Goal: Information Seeking & Learning: Find specific page/section

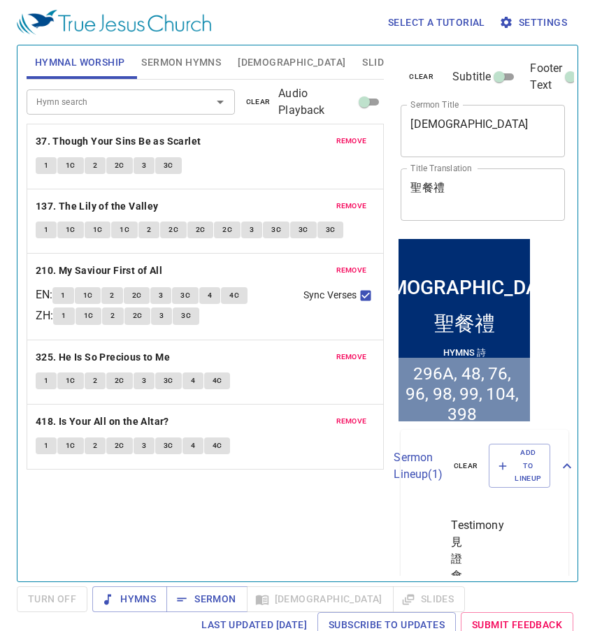
click at [164, 71] on span "Sermon Hymns" at bounding box center [181, 62] width 80 height 17
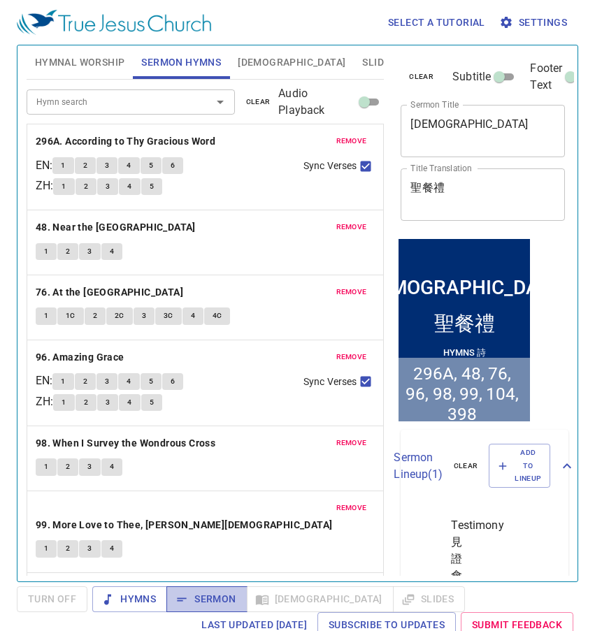
drag, startPoint x: 210, startPoint y: 593, endPoint x: 203, endPoint y: 596, distance: 8.2
click at [203, 596] on span "Sermon" at bounding box center [207, 599] width 58 height 17
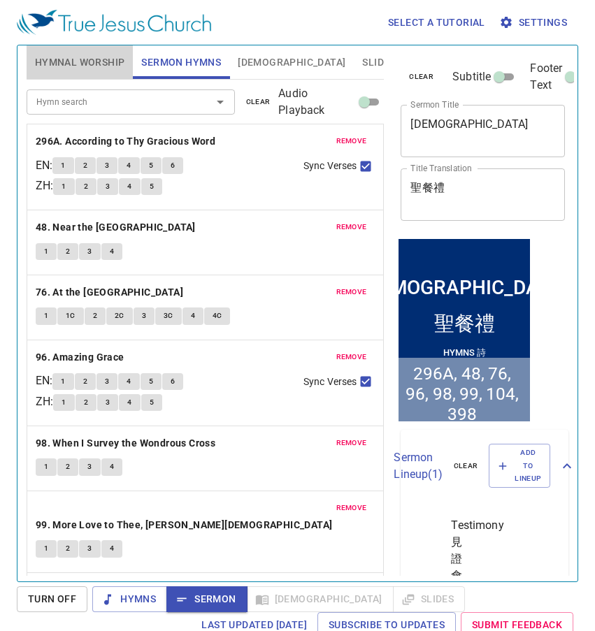
click at [74, 51] on button "Hymnal Worship" at bounding box center [80, 62] width 107 height 34
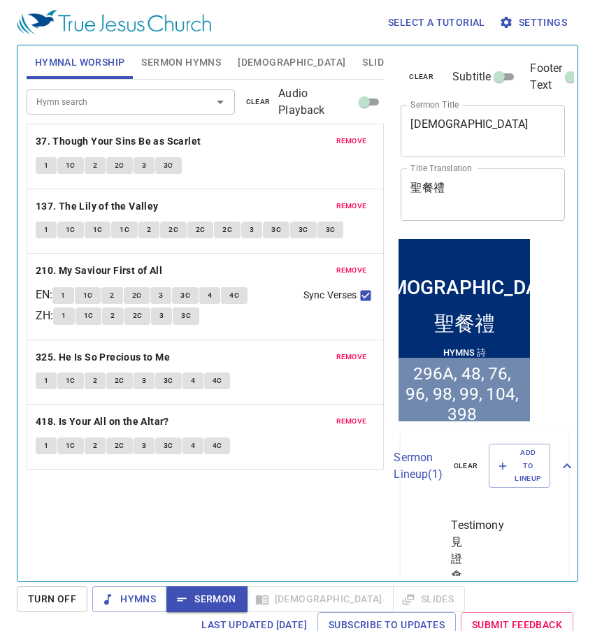
click at [341, 143] on span "remove" at bounding box center [351, 141] width 31 height 13
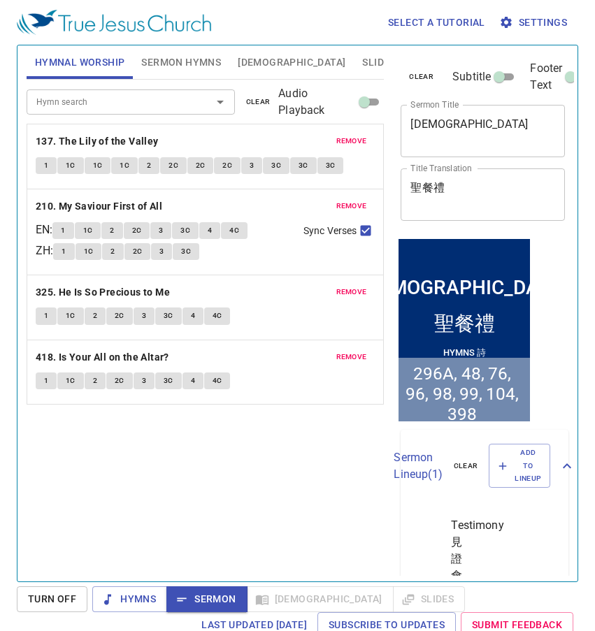
click at [341, 143] on span "remove" at bounding box center [351, 141] width 31 height 13
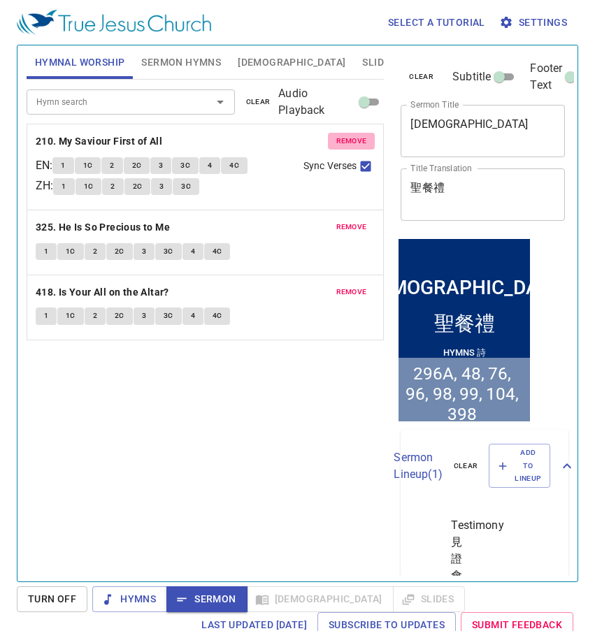
click at [341, 143] on span "remove" at bounding box center [351, 141] width 31 height 13
click at [341, 221] on span "remove" at bounding box center [351, 227] width 31 height 13
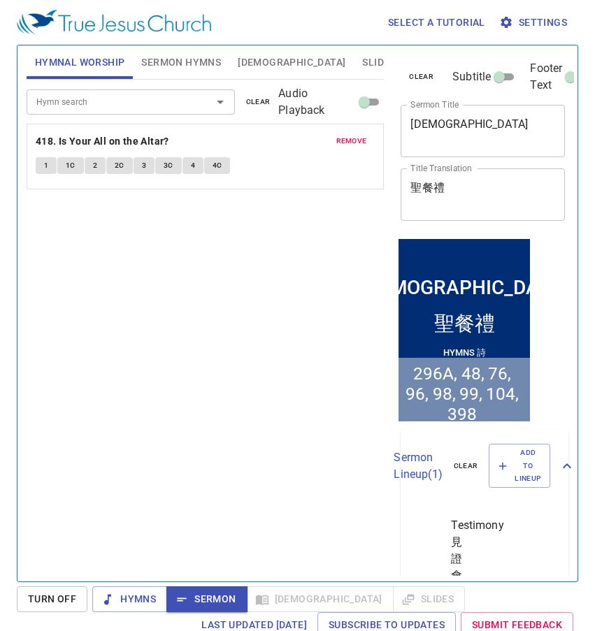
click at [341, 143] on span "remove" at bounding box center [351, 141] width 31 height 13
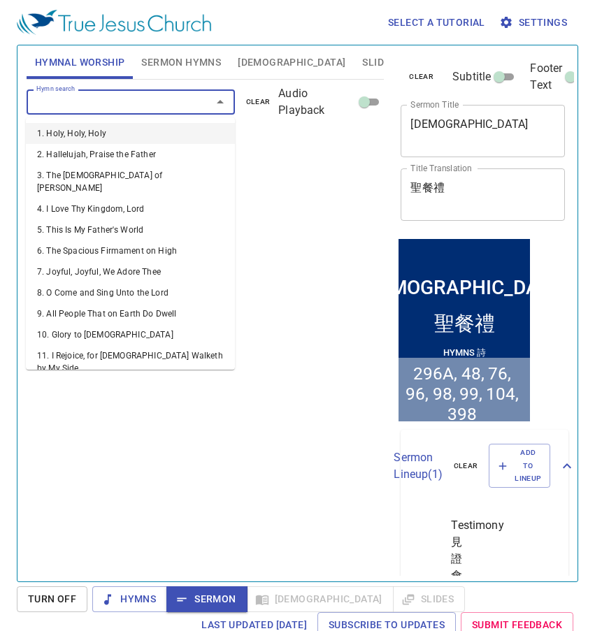
click at [118, 109] on input "Hymn search" at bounding box center [110, 102] width 159 height 16
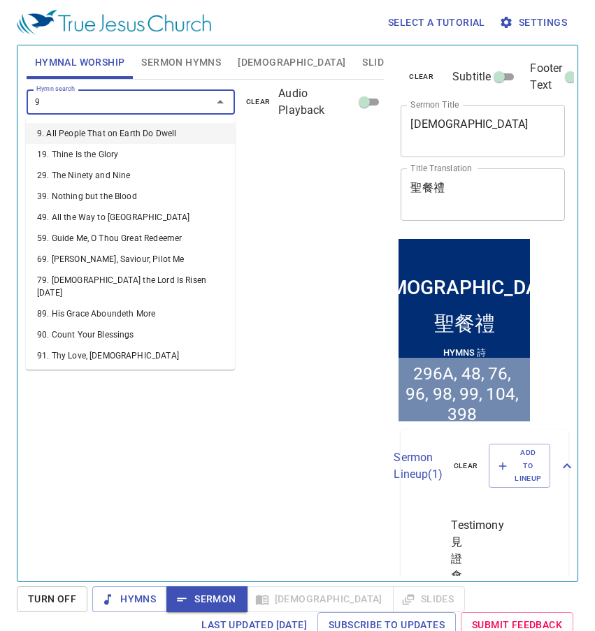
type input "91"
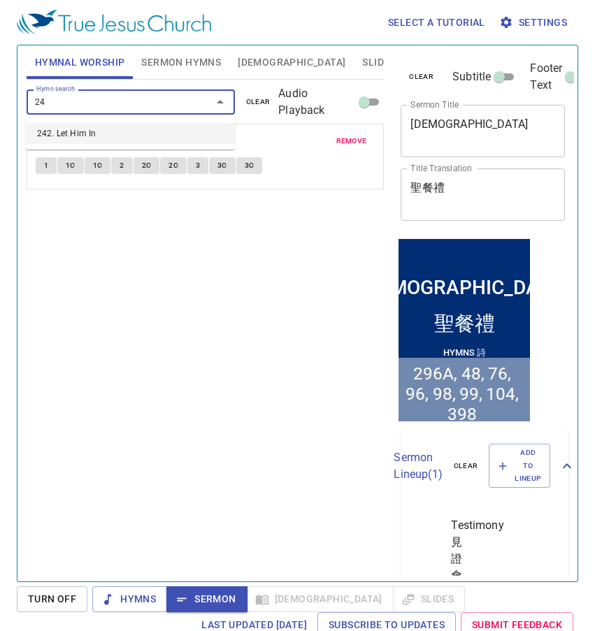
type input "2"
type input "141"
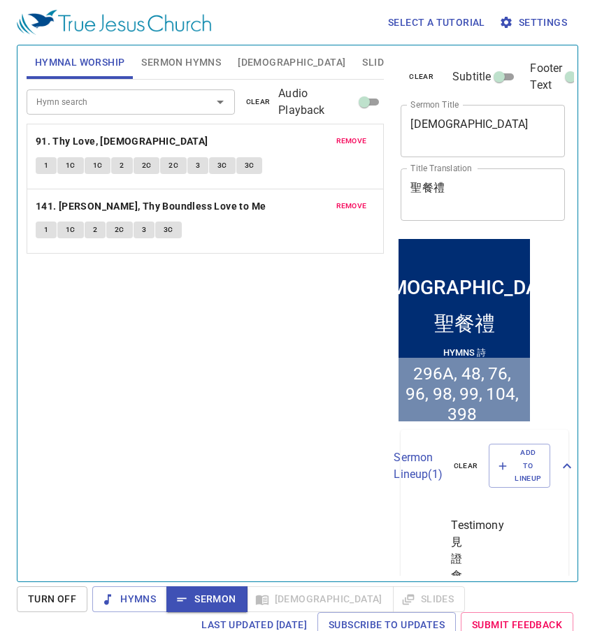
click at [77, 106] on input "Hymn search" at bounding box center [110, 102] width 159 height 16
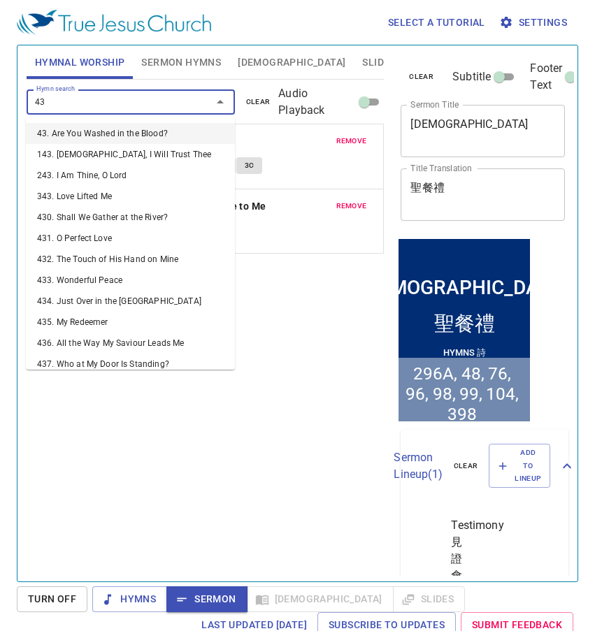
type input "439"
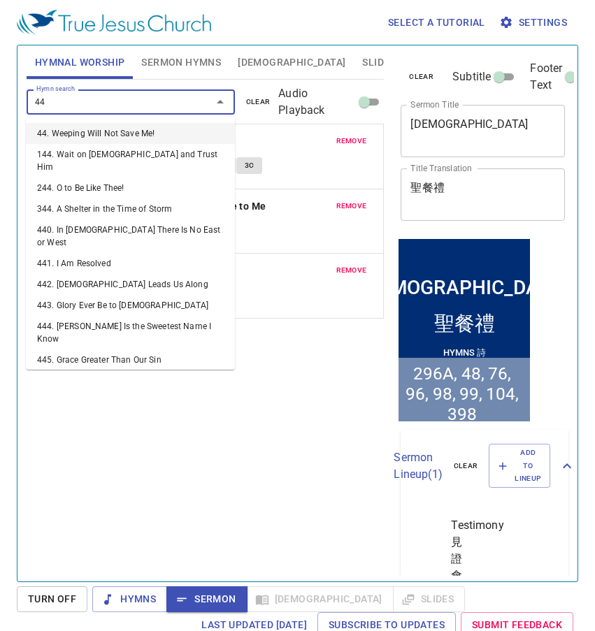
type input "449"
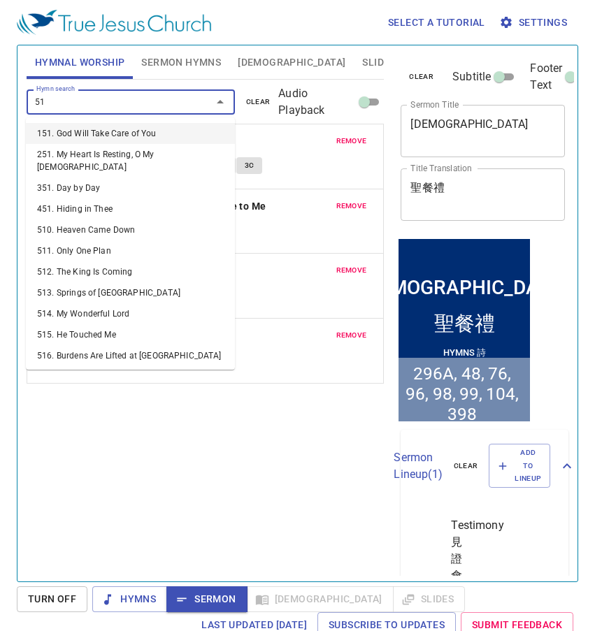
type input "513"
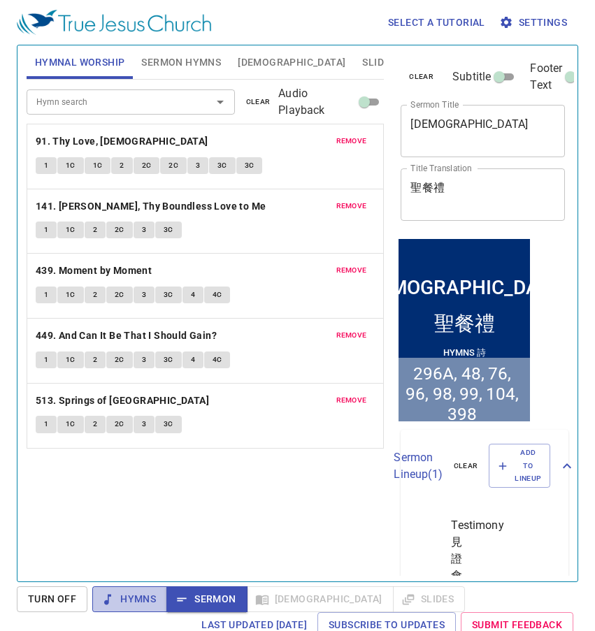
click at [134, 607] on span "Hymns" at bounding box center [129, 599] width 52 height 17
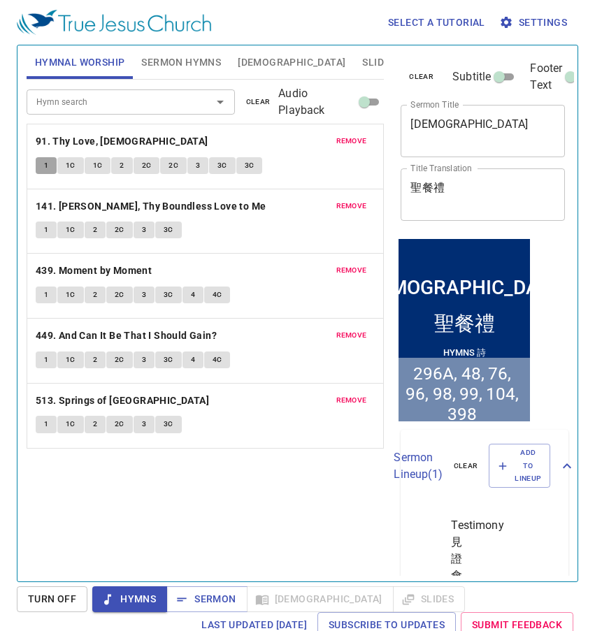
click at [47, 166] on span "1" at bounding box center [46, 165] width 4 height 13
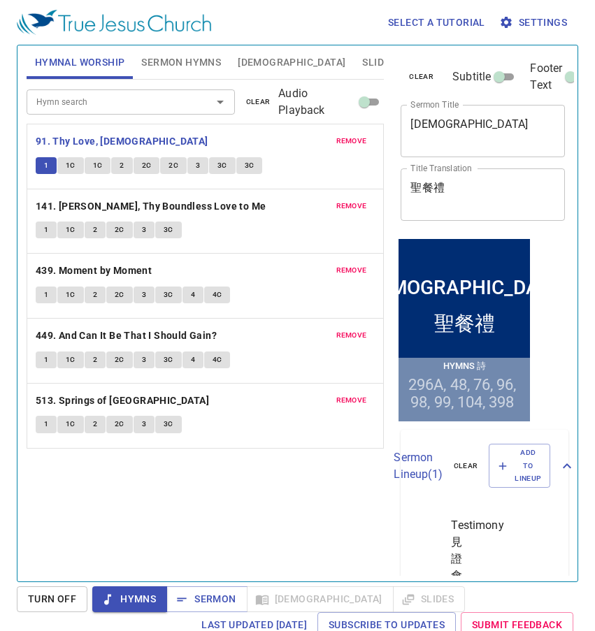
click at [75, 168] on button "1C" at bounding box center [70, 165] width 27 height 17
click at [96, 167] on span "1C" at bounding box center [98, 165] width 10 height 13
click at [131, 164] on button "2" at bounding box center [121, 165] width 21 height 17
click at [136, 166] on button "2C" at bounding box center [147, 165] width 27 height 17
click at [173, 168] on span "2C" at bounding box center [173, 165] width 10 height 13
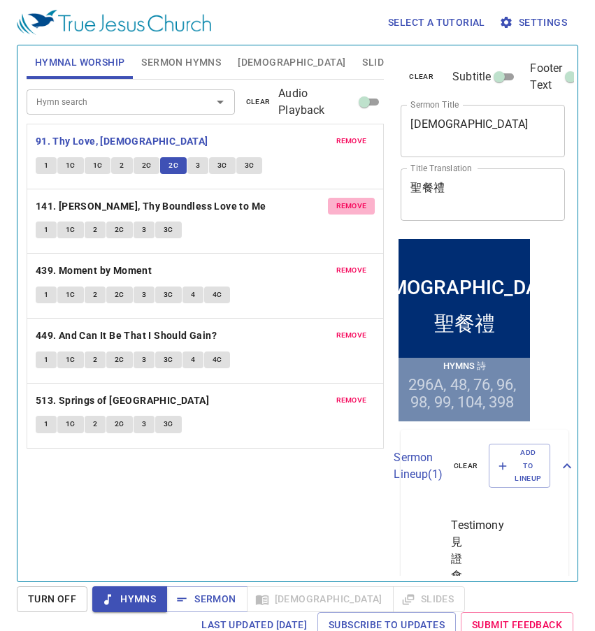
click at [361, 201] on span "remove" at bounding box center [351, 206] width 31 height 13
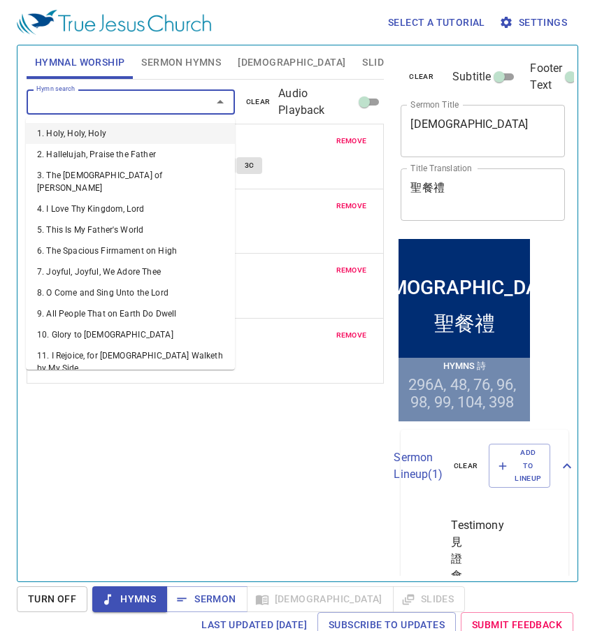
click at [120, 106] on input "Hymn search" at bounding box center [110, 102] width 159 height 16
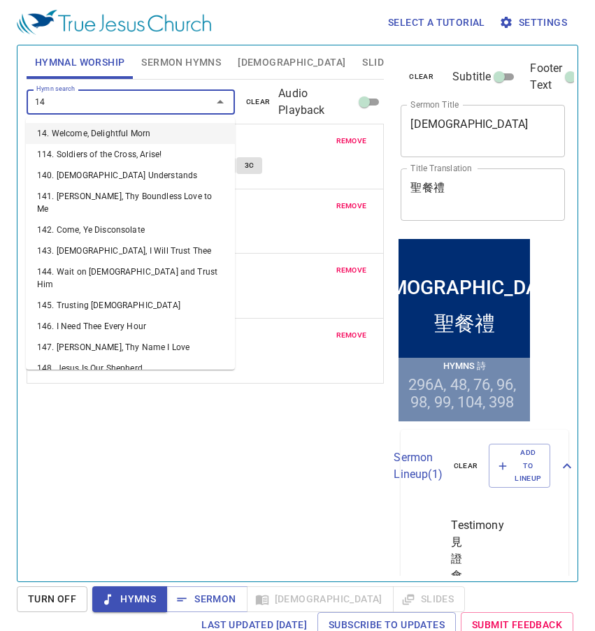
type input "141"
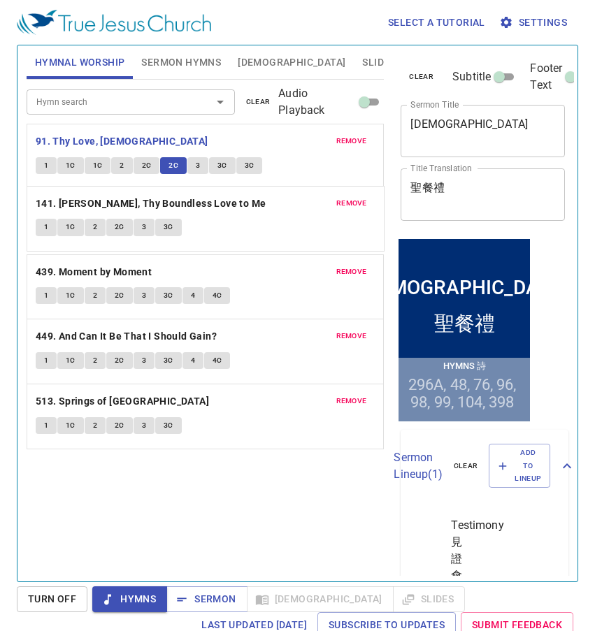
drag, startPoint x: 266, startPoint y: 410, endPoint x: 296, endPoint y: 210, distance: 201.6
click at [295, 211] on div "remove 91. Thy Love, Jesus 1 1C 1C 2 2C 2C 3 3C 3C remove 439. Moment by Moment…" at bounding box center [206, 286] width 358 height 325
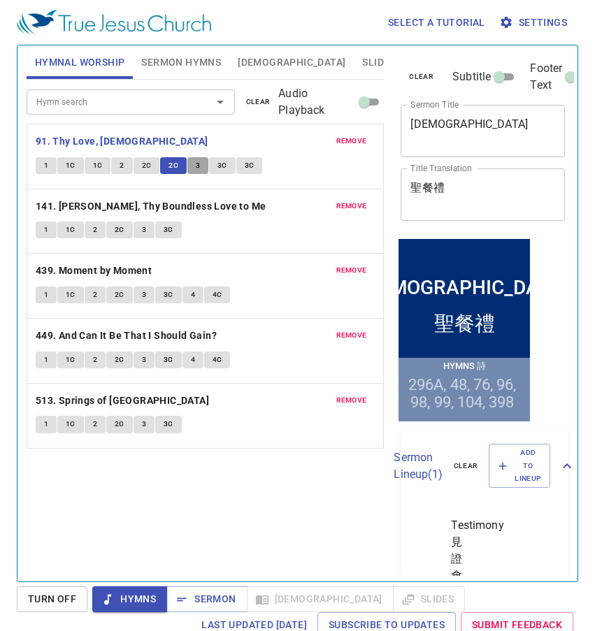
click at [199, 169] on span "3" at bounding box center [198, 165] width 4 height 13
click at [219, 159] on span "3C" at bounding box center [222, 165] width 10 height 13
click at [251, 168] on span "3C" at bounding box center [250, 165] width 10 height 13
click at [228, 168] on button "3C" at bounding box center [222, 165] width 27 height 17
click at [258, 168] on button "3C" at bounding box center [249, 165] width 27 height 17
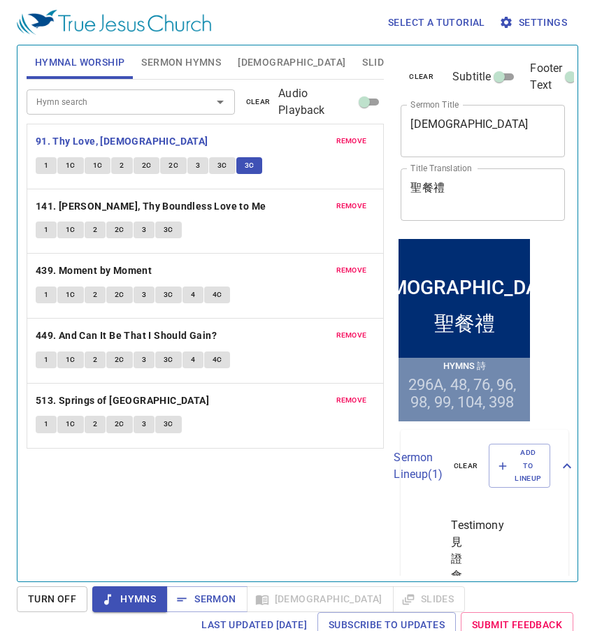
click at [47, 229] on span "1" at bounding box center [46, 230] width 4 height 13
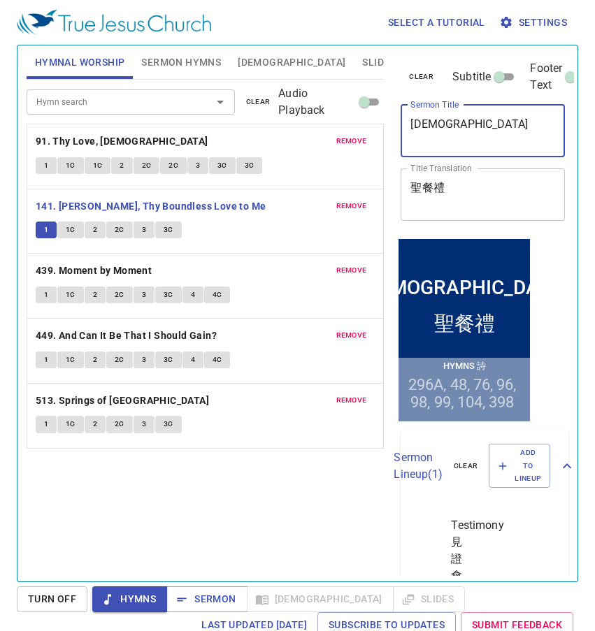
drag, startPoint x: 524, startPoint y: 136, endPoint x: 351, endPoint y: 125, distance: 173.0
click at [351, 125] on div "Hymnal Worship Sermon Hymns Bible Slides Hymn search Hymn search clear Audio Pl…" at bounding box center [297, 308] width 553 height 536
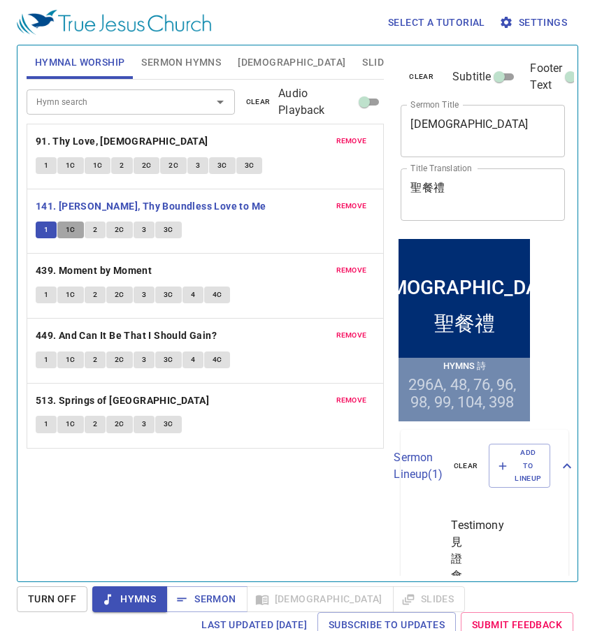
click at [71, 224] on span "1C" at bounding box center [71, 230] width 10 height 13
click at [91, 229] on button "2" at bounding box center [95, 230] width 21 height 17
click at [115, 227] on span "2C" at bounding box center [120, 230] width 10 height 13
click at [11, 34] on div "Select a tutorial Settings Hymnal Worship Sermon Hymns Bible Slides Hymn search…" at bounding box center [297, 315] width 595 height 631
click at [148, 226] on button "3" at bounding box center [144, 230] width 21 height 17
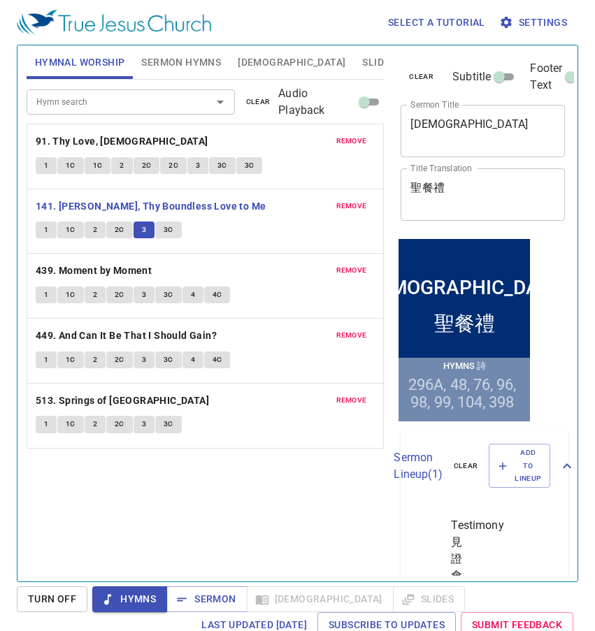
click at [19, 213] on div "Hymnal Worship Sermon Hymns Bible Slides Hymn search Hymn search clear Audio Pl…" at bounding box center [297, 314] width 561 height 538
click at [170, 228] on span "3C" at bounding box center [169, 230] width 10 height 13
click at [17, 240] on div "Hymnal Worship Sermon Hymns Bible Slides Hymn search Hymn search clear Audio Pl…" at bounding box center [297, 314] width 561 height 538
click at [38, 297] on button "1" at bounding box center [46, 295] width 21 height 17
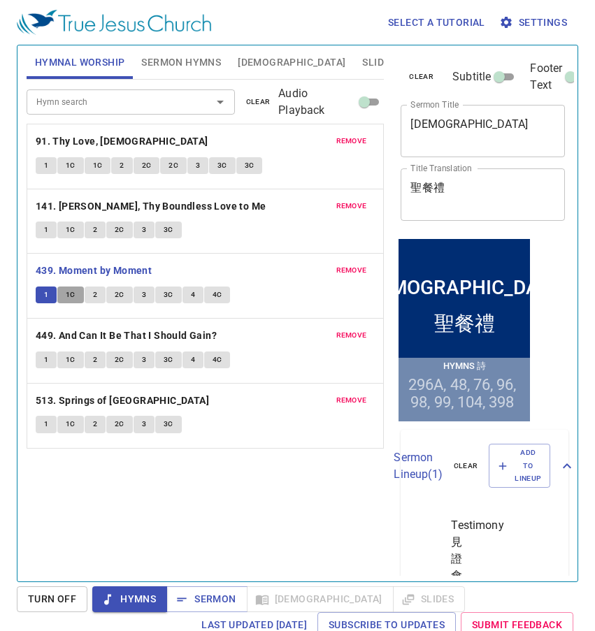
click at [73, 296] on span "1C" at bounding box center [71, 295] width 10 height 13
click at [98, 296] on button "2" at bounding box center [95, 295] width 21 height 17
click at [115, 292] on span "2C" at bounding box center [120, 295] width 10 height 13
click at [146, 296] on button "3" at bounding box center [144, 295] width 21 height 17
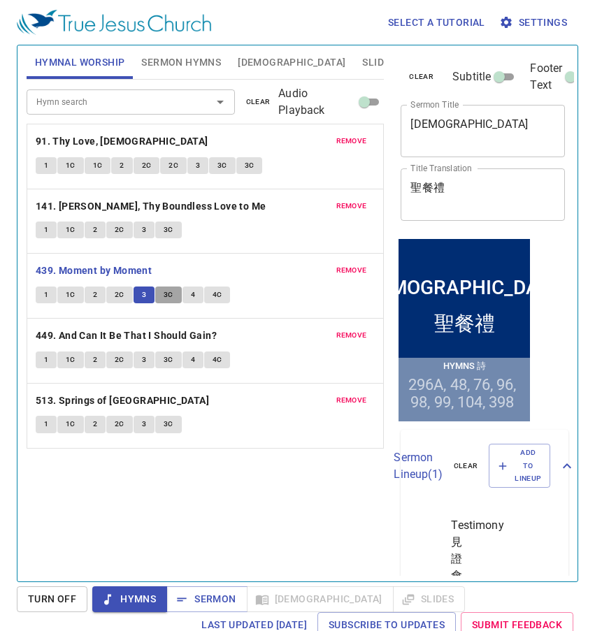
click at [164, 298] on span "3C" at bounding box center [169, 295] width 10 height 13
click at [191, 293] on span "4" at bounding box center [193, 295] width 4 height 13
click at [218, 295] on span "4C" at bounding box center [218, 295] width 10 height 13
click at [43, 363] on button "1" at bounding box center [46, 360] width 21 height 17
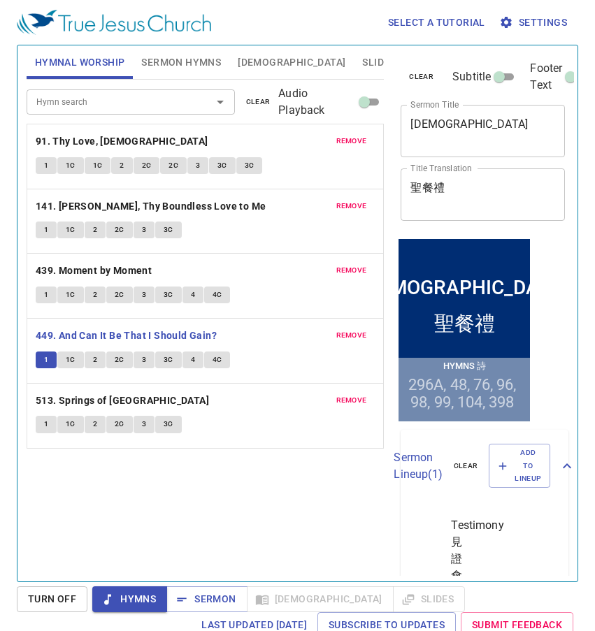
click at [73, 359] on span "1C" at bounding box center [71, 360] width 10 height 13
click at [87, 359] on button "2" at bounding box center [95, 360] width 21 height 17
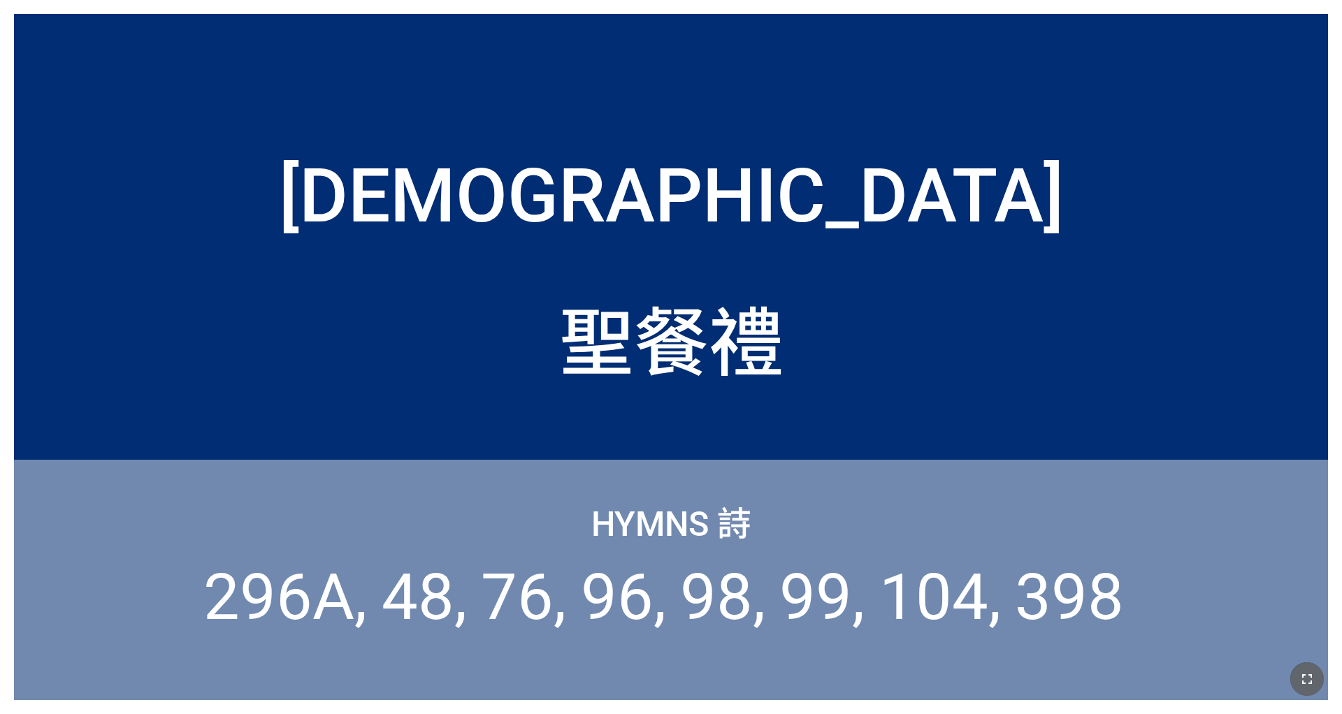
click at [559, 446] on button "button" at bounding box center [1307, 680] width 34 height 34
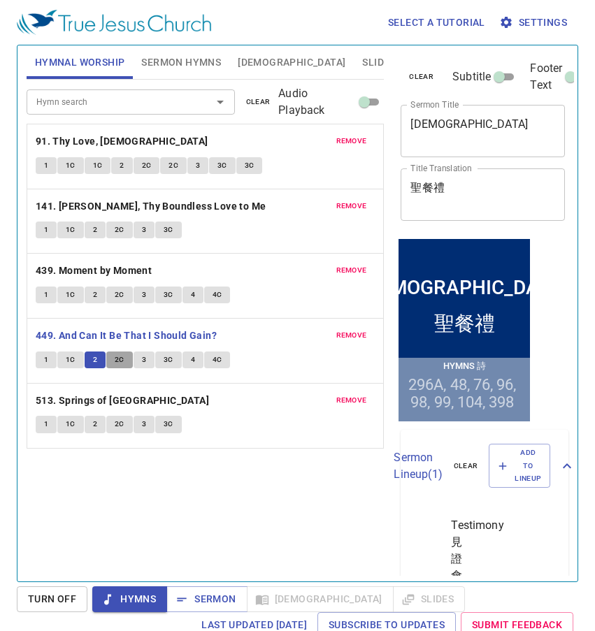
click at [115, 366] on span "2C" at bounding box center [120, 360] width 10 height 13
click at [143, 359] on span "3" at bounding box center [144, 360] width 4 height 13
click at [166, 354] on span "3C" at bounding box center [169, 360] width 10 height 13
drag, startPoint x: 196, startPoint y: 361, endPoint x: 204, endPoint y: 354, distance: 10.4
click at [204, 354] on div "1 1C 2 2C 3 3C 4 4C" at bounding box center [206, 362] width 340 height 20
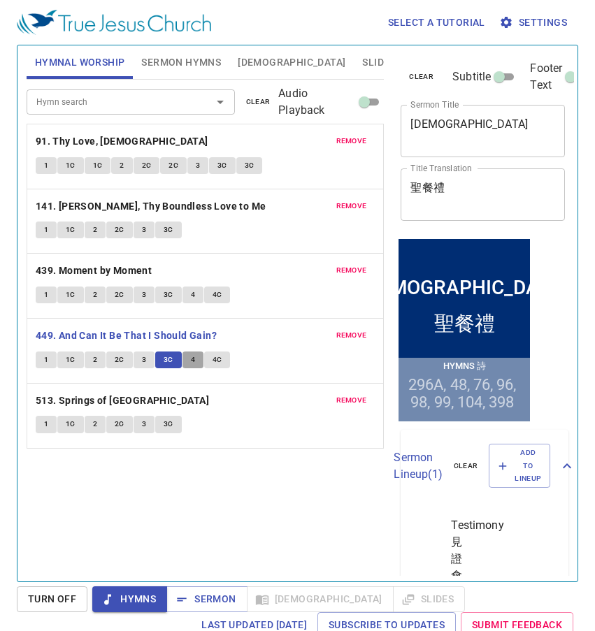
click at [199, 357] on button "4" at bounding box center [192, 360] width 21 height 17
click at [196, 592] on span "Sermon" at bounding box center [207, 599] width 58 height 17
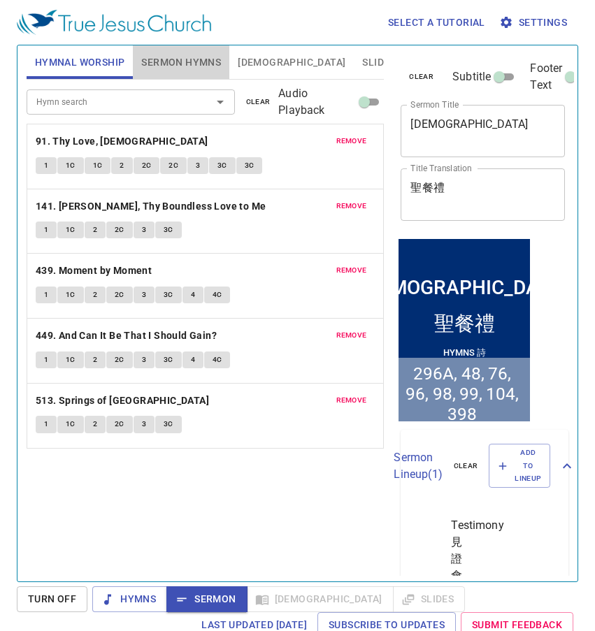
click at [150, 66] on span "Sermon Hymns" at bounding box center [181, 62] width 80 height 17
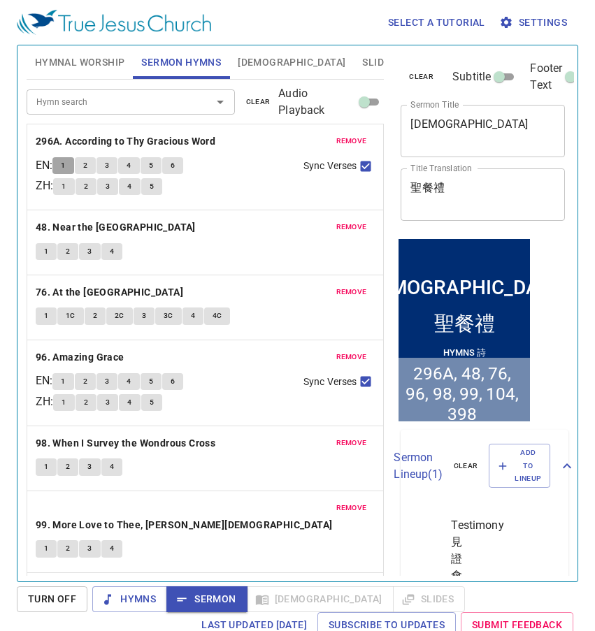
click at [65, 161] on span "1" at bounding box center [63, 165] width 4 height 13
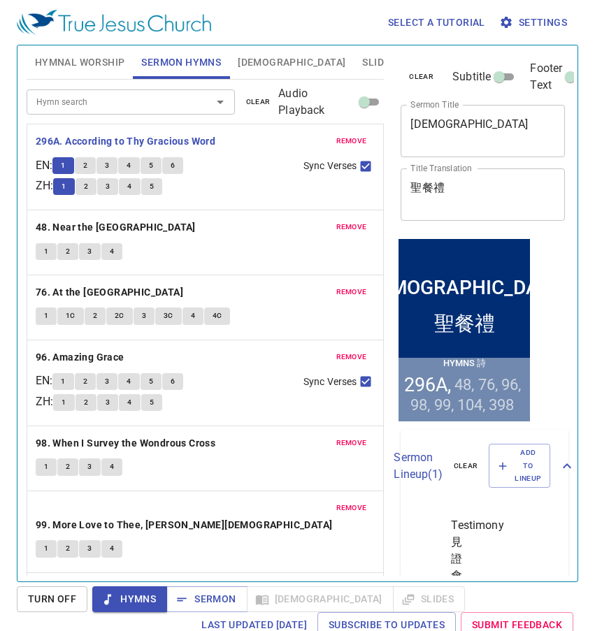
drag, startPoint x: 262, startPoint y: 15, endPoint x: 92, endPoint y: 1, distance: 170.4
click at [20, 13] on div "Select a tutorial Settings" at bounding box center [295, 22] width 556 height 45
click at [294, 16] on div "Select a tutorial Settings" at bounding box center [295, 22] width 556 height 45
click at [88, 188] on span "2" at bounding box center [86, 186] width 4 height 13
click at [116, 185] on button "3" at bounding box center [107, 186] width 21 height 17
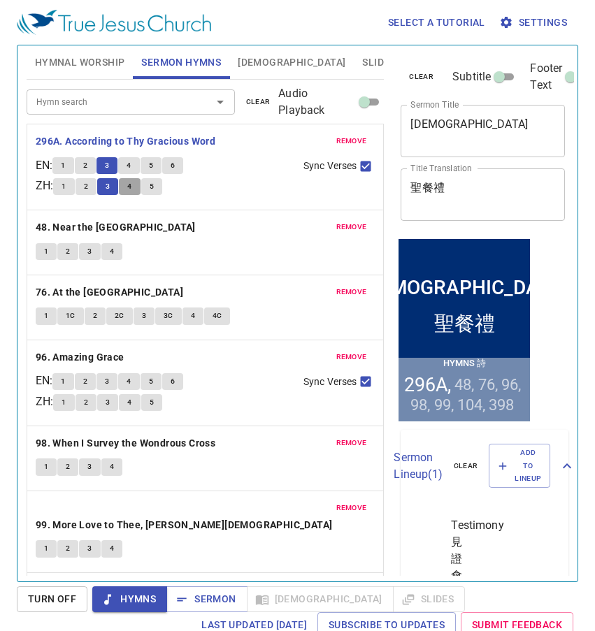
click at [133, 189] on button "4" at bounding box center [129, 186] width 21 height 17
click at [160, 187] on button "5" at bounding box center [151, 186] width 21 height 17
click at [175, 171] on span "6" at bounding box center [173, 165] width 4 height 13
click at [212, 600] on span "Sermon" at bounding box center [207, 599] width 58 height 17
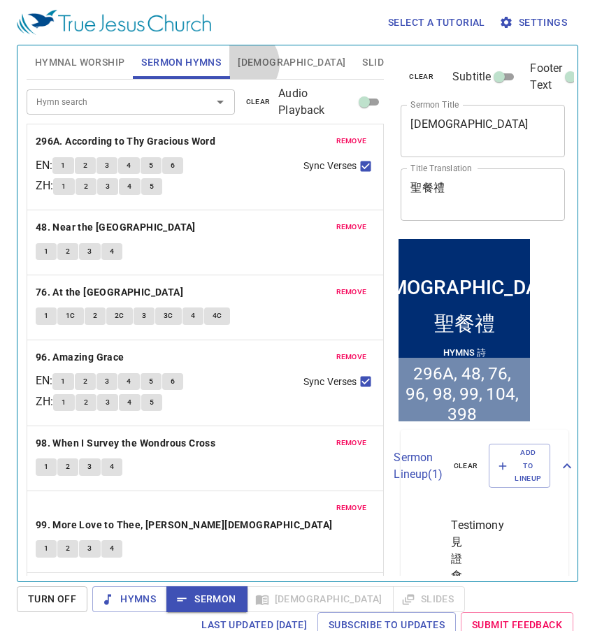
click at [245, 64] on span "[DEMOGRAPHIC_DATA]" at bounding box center [292, 62] width 108 height 17
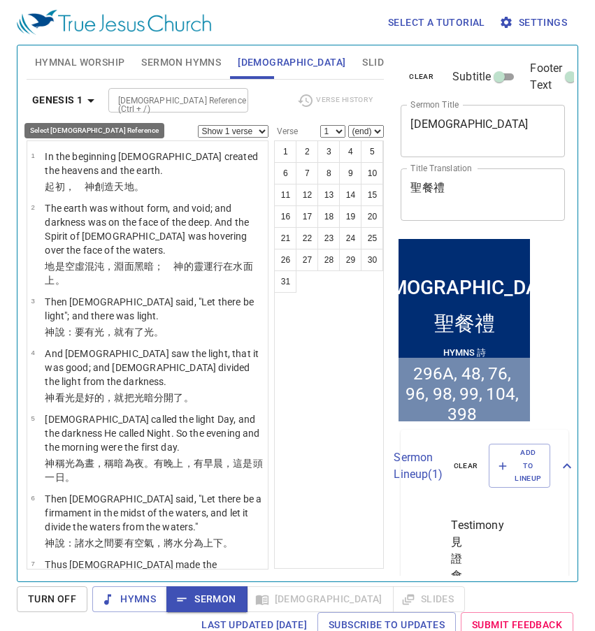
click at [69, 94] on b "Genesis 1" at bounding box center [57, 100] width 51 height 17
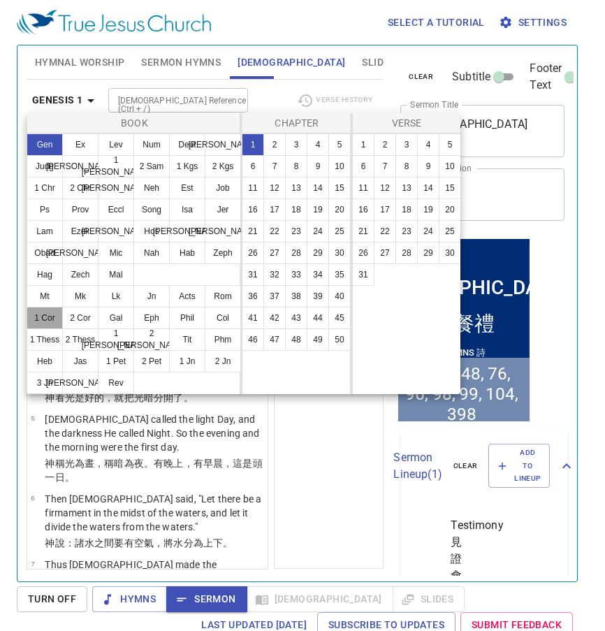
click at [42, 322] on button "1 Cor" at bounding box center [45, 318] width 36 height 22
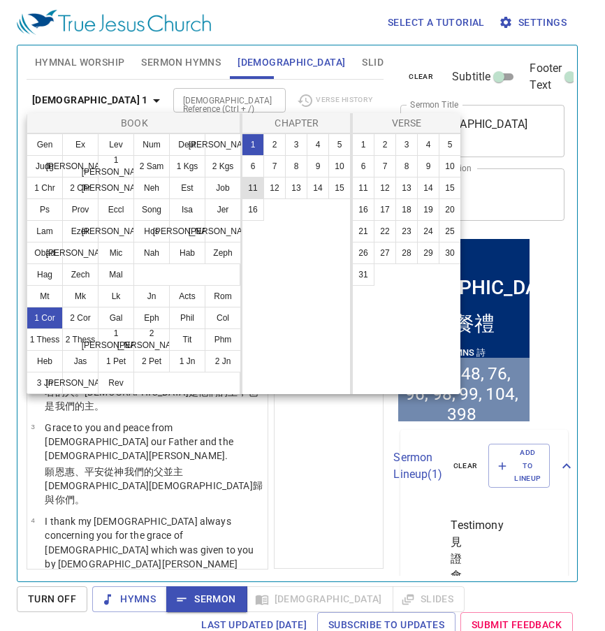
click at [260, 185] on button "11" at bounding box center [253, 188] width 22 height 22
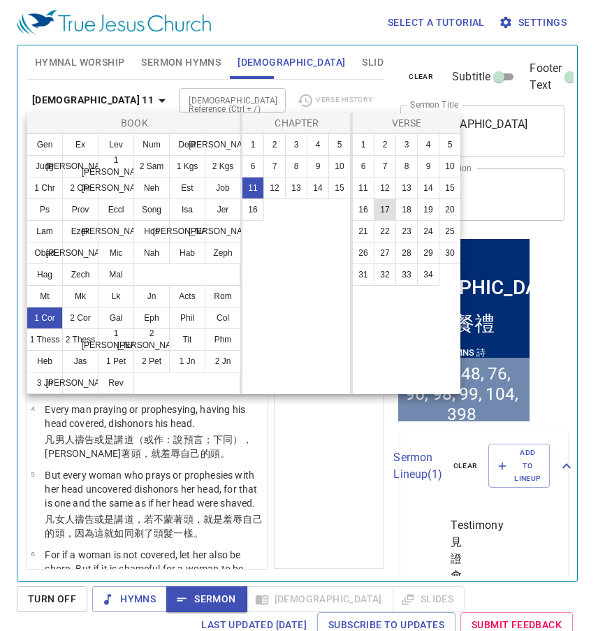
click at [379, 212] on button "17" at bounding box center [385, 210] width 22 height 22
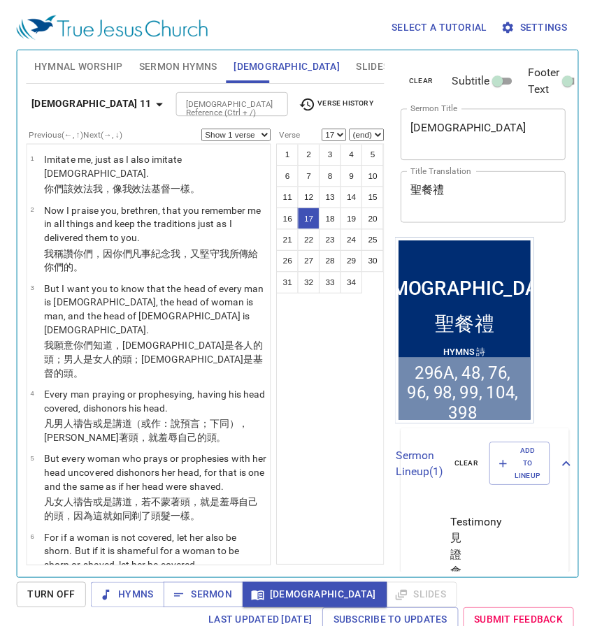
scroll to position [1009, 0]
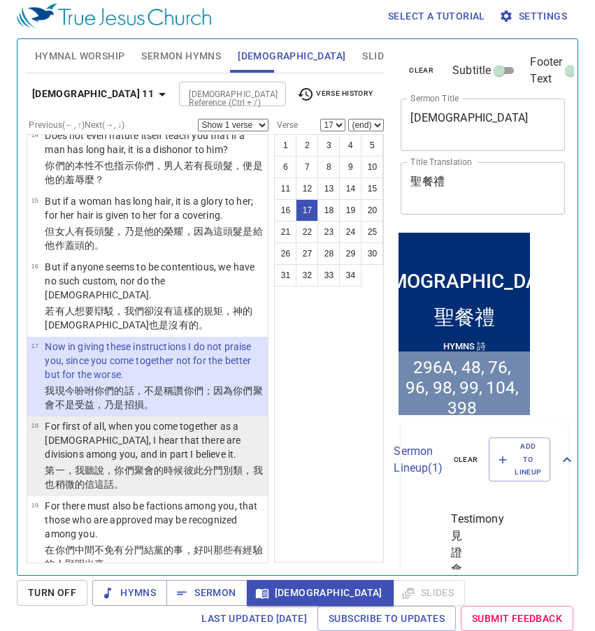
click at [189, 430] on p "For first of all, when you come together as a [DEMOGRAPHIC_DATA], I hear that t…" at bounding box center [154, 440] width 219 height 42
select select "18"
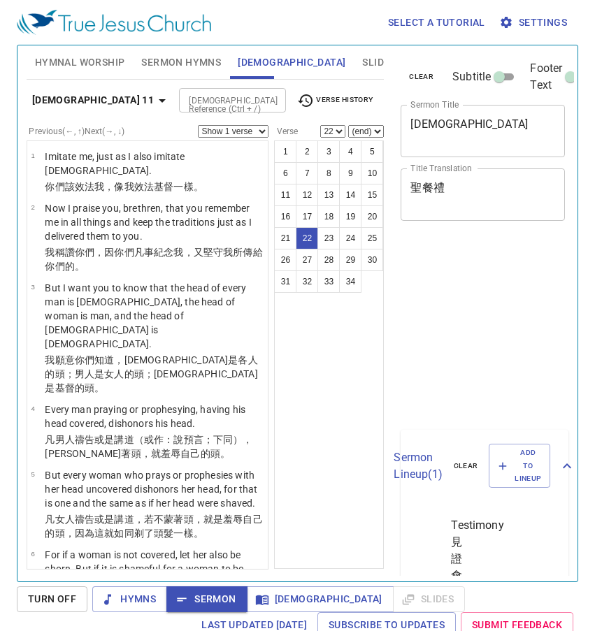
select select "22"
select select "26"
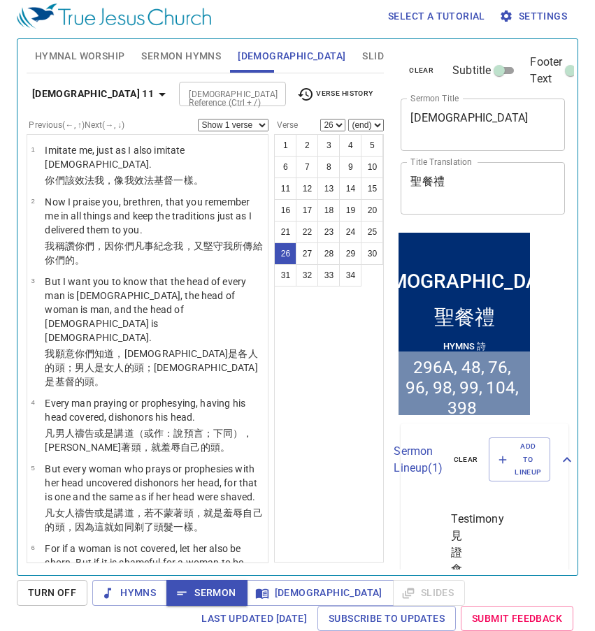
scroll to position [1797, 0]
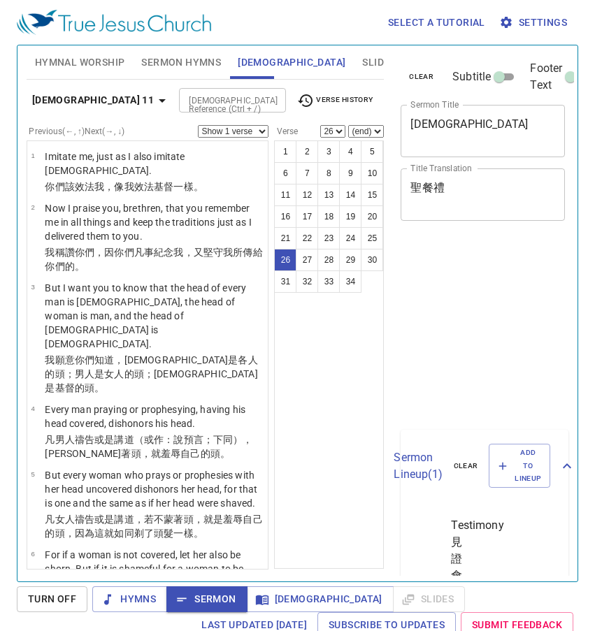
select select "26"
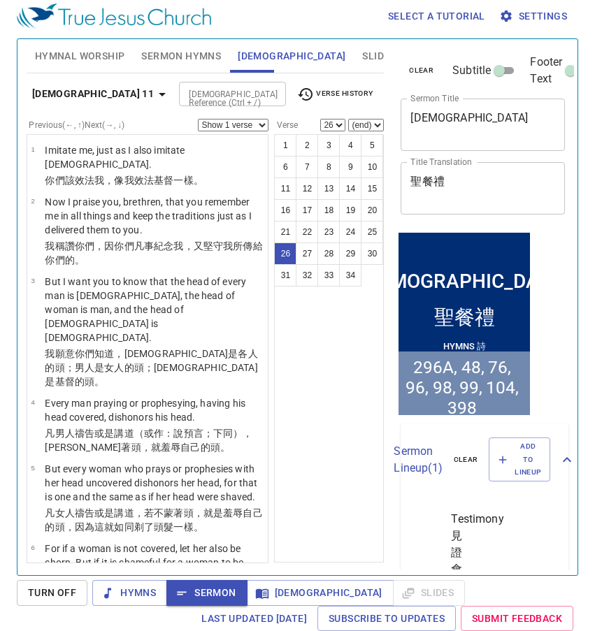
scroll to position [1797, 0]
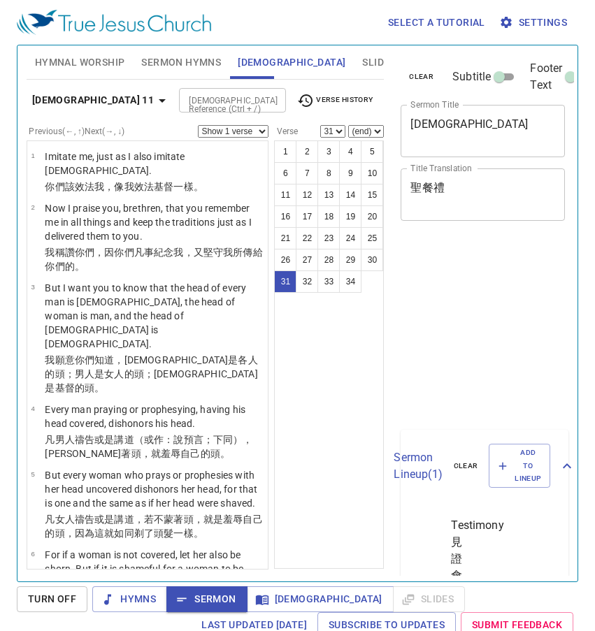
select select "31"
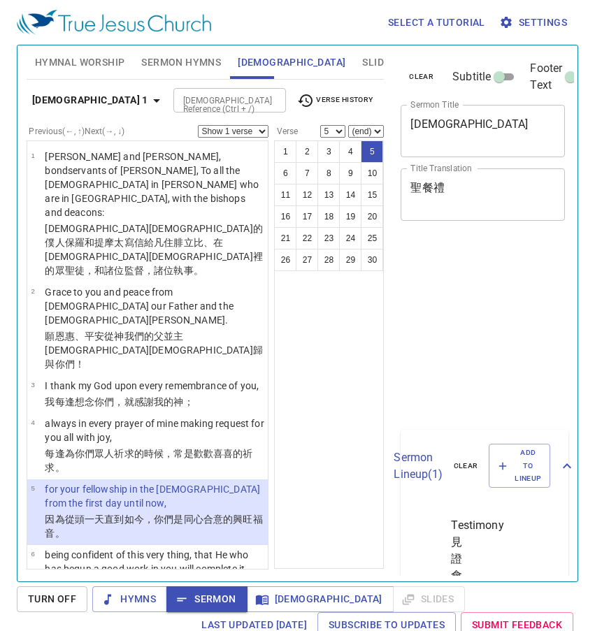
select select "5"
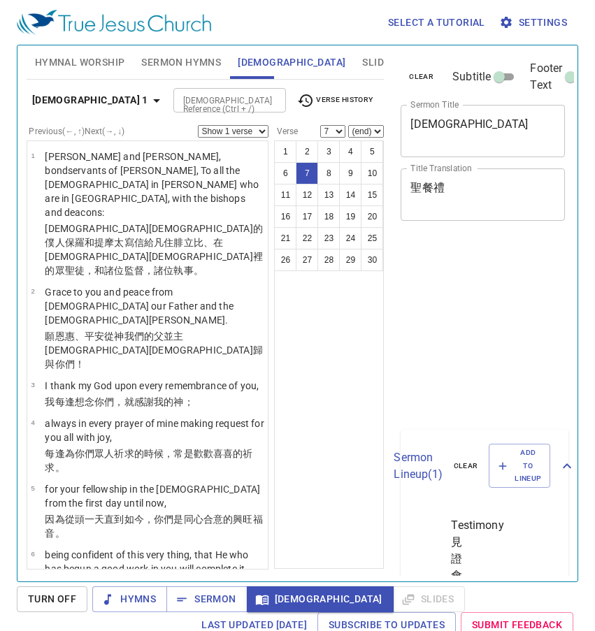
select select "7"
select select "14"
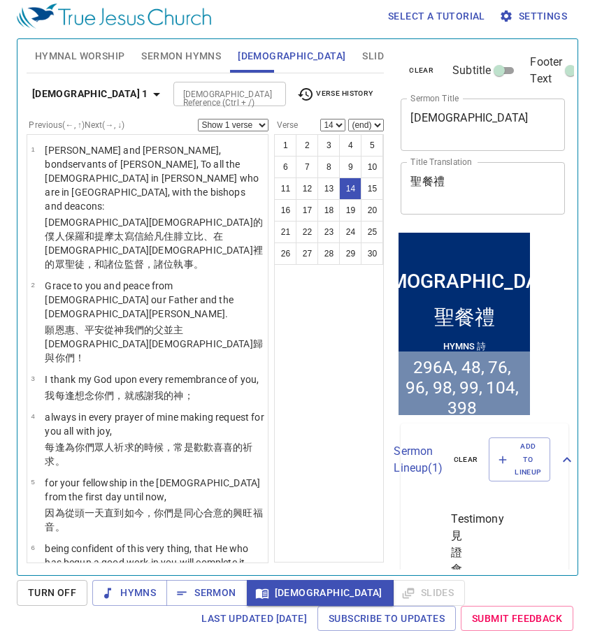
scroll to position [840, 0]
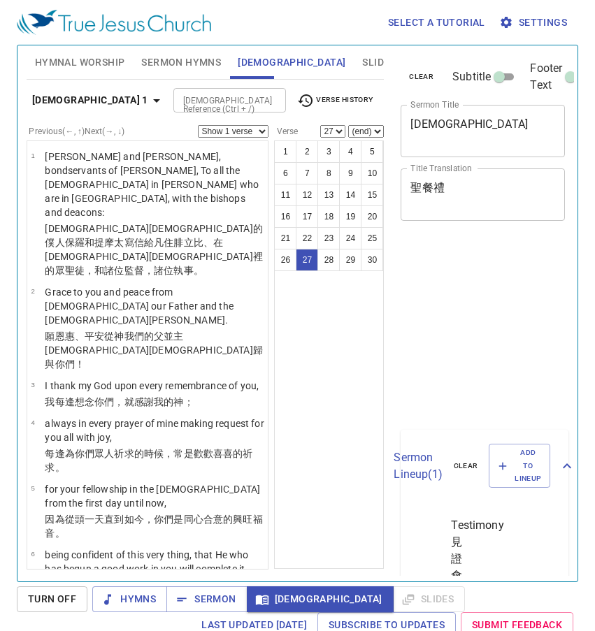
select select "27"
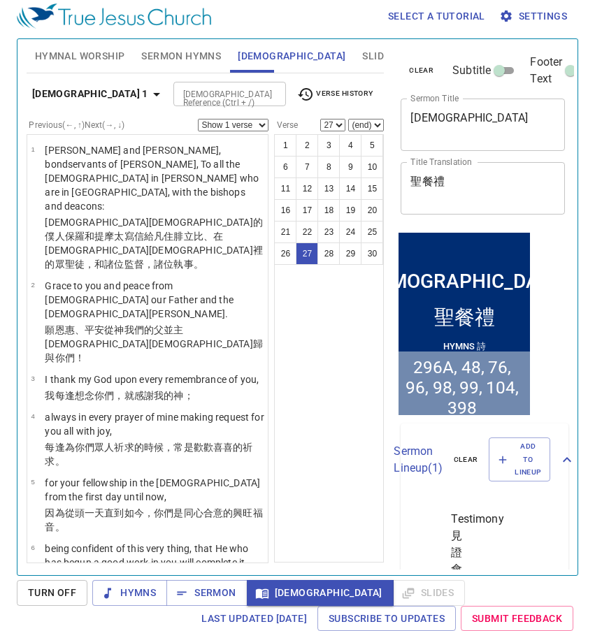
scroll to position [1749, 0]
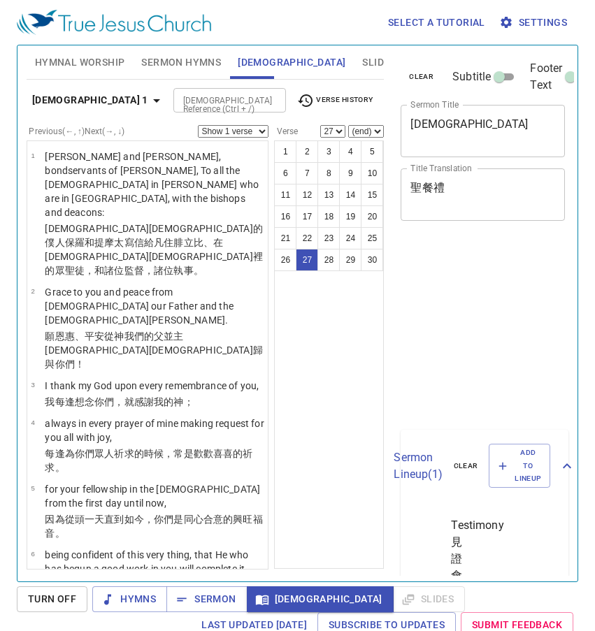
select select "27"
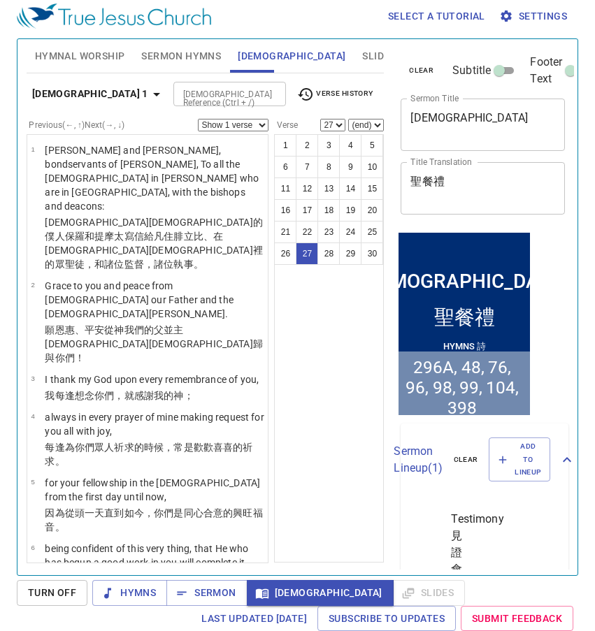
scroll to position [1749, 0]
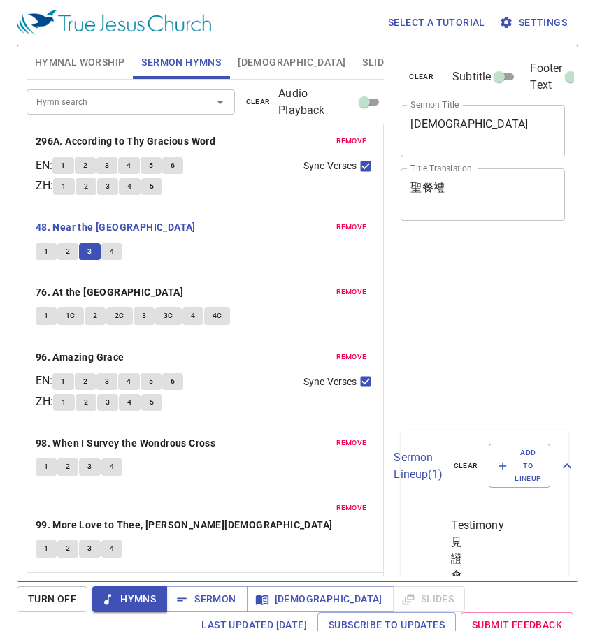
scroll to position [6, 0]
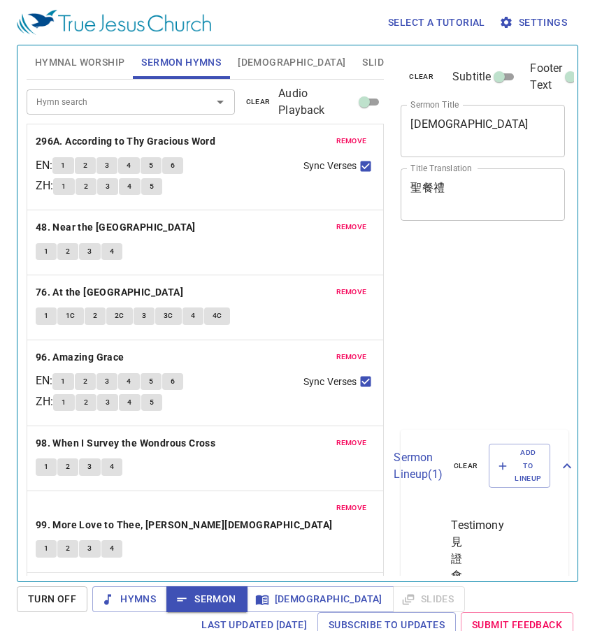
scroll to position [6, 0]
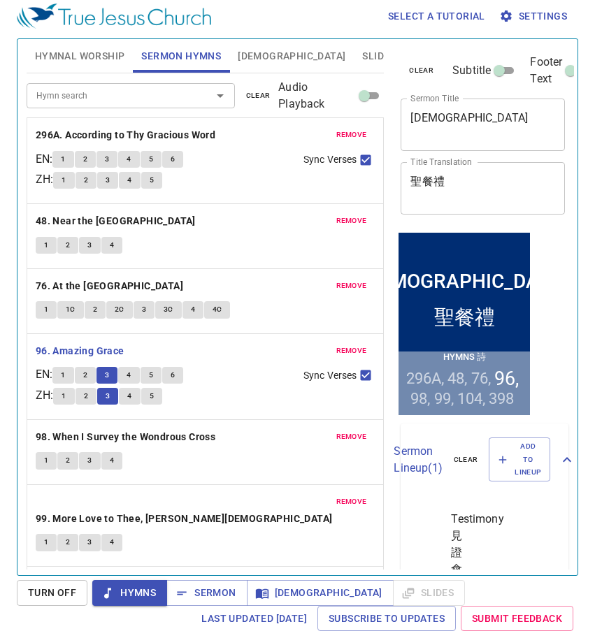
scroll to position [6, 0]
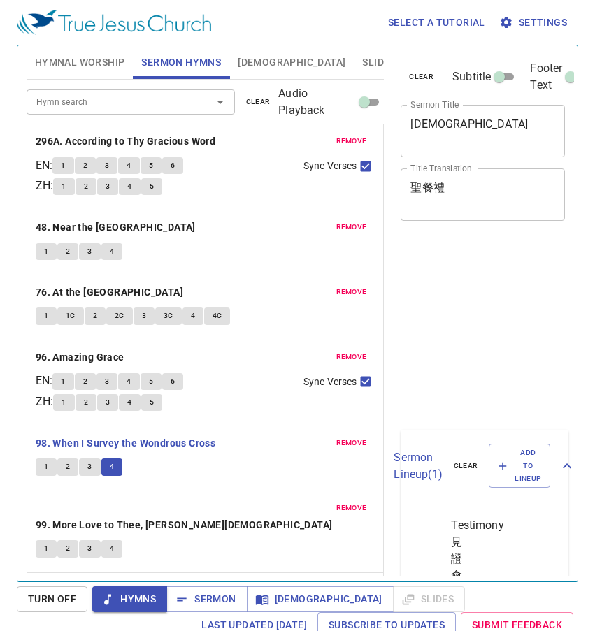
scroll to position [6, 0]
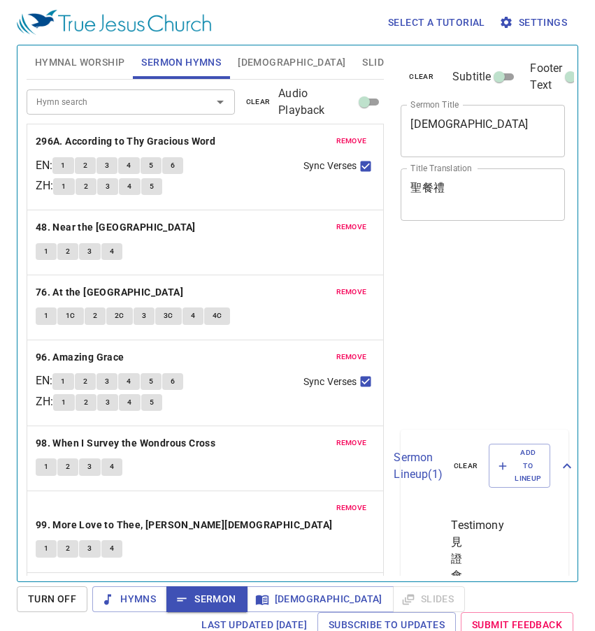
scroll to position [6, 0]
